Goal: Find specific page/section: Find specific page/section

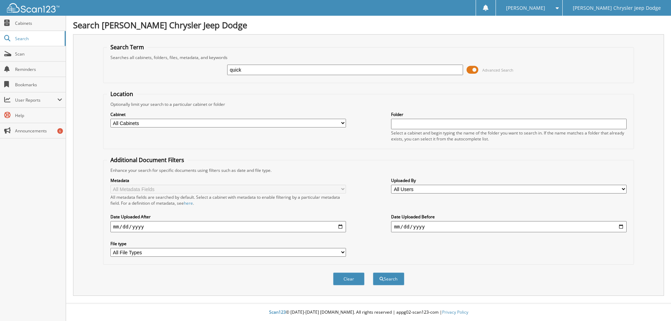
type input "quick"
click at [373, 273] on button "Search" at bounding box center [388, 279] width 31 height 13
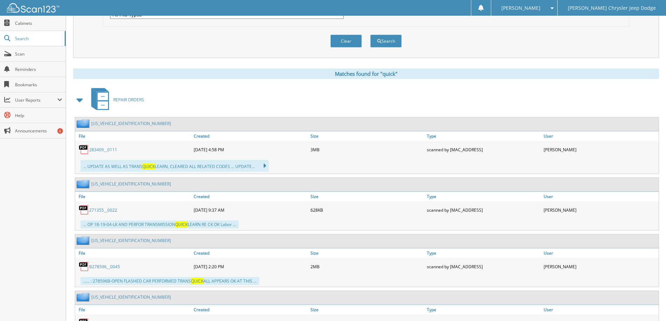
scroll to position [245, 0]
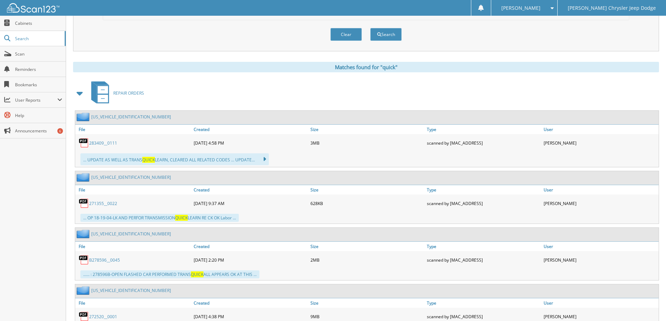
click at [80, 94] on span at bounding box center [80, 93] width 10 height 13
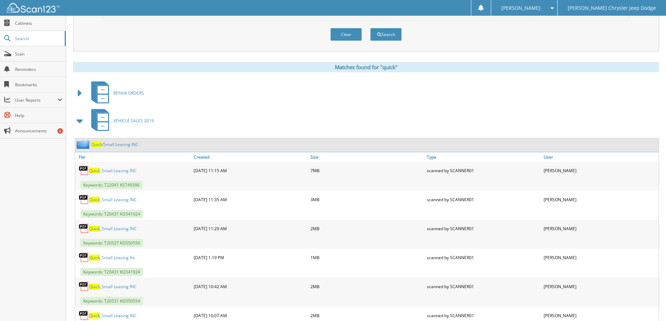
click at [81, 121] on span at bounding box center [80, 121] width 10 height 13
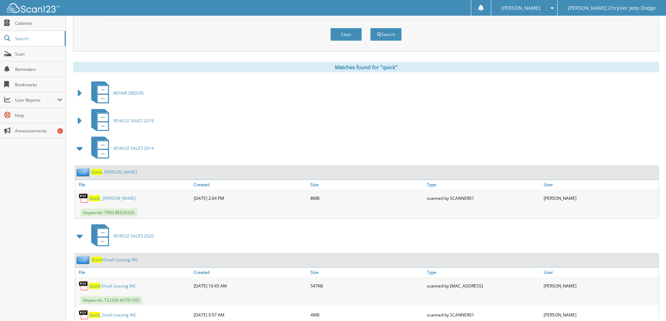
click at [81, 150] on span at bounding box center [80, 148] width 10 height 13
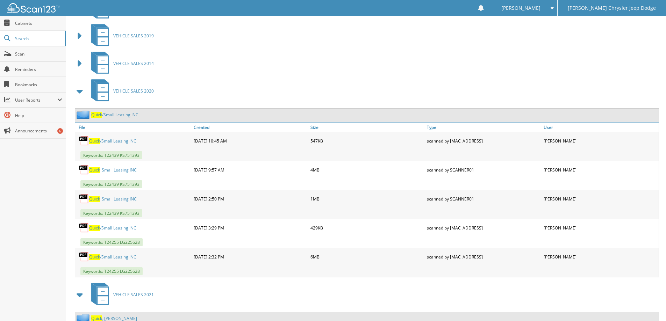
scroll to position [349, 0]
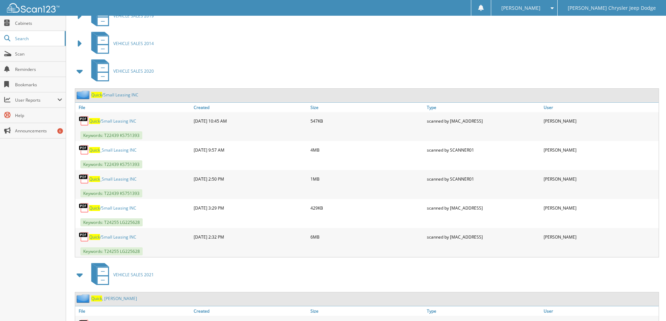
click at [78, 74] on span at bounding box center [80, 71] width 10 height 13
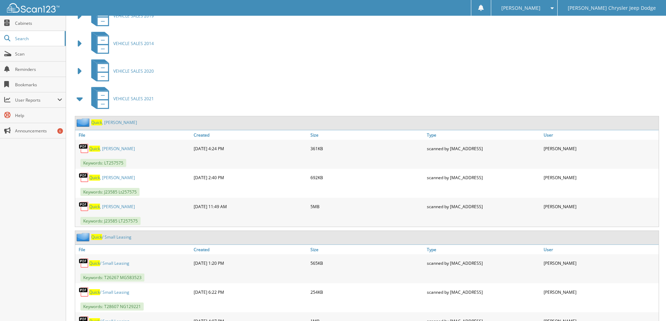
click at [81, 100] on span at bounding box center [80, 99] width 10 height 13
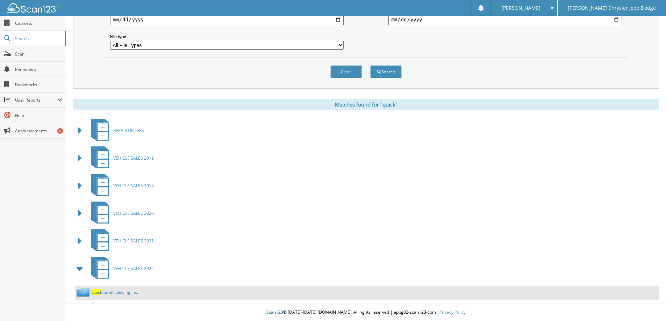
click at [120, 291] on link "Quick /Small Leasing Inc." at bounding box center [114, 292] width 47 height 6
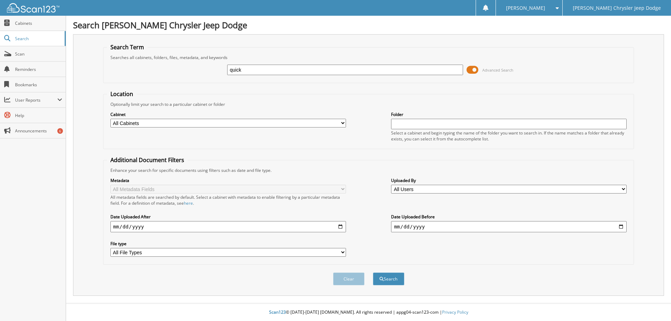
click at [412, 70] on input "quick" at bounding box center [344, 70] width 235 height 10
click at [373, 273] on button "Search" at bounding box center [388, 279] width 31 height 13
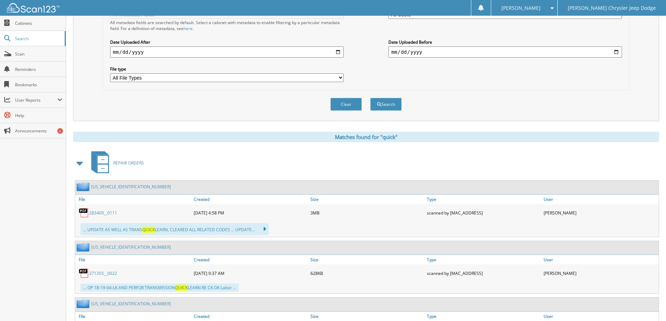
click at [79, 162] on span at bounding box center [80, 163] width 10 height 13
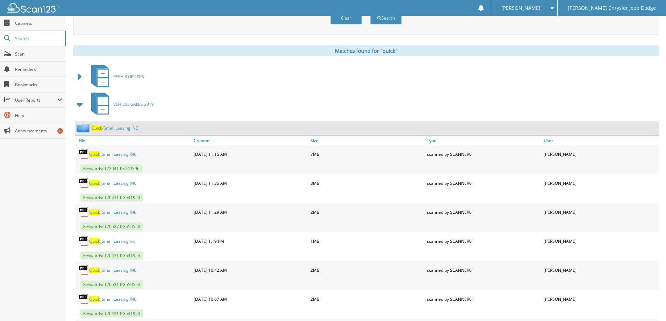
scroll to position [280, 0]
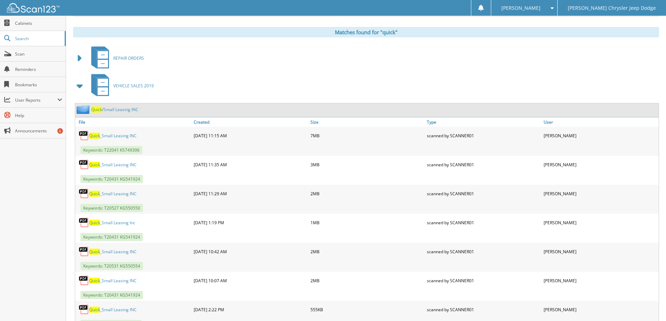
click at [129, 137] on link "Quick _Small Leasing INC" at bounding box center [113, 136] width 48 height 6
